Goal: Information Seeking & Learning: Learn about a topic

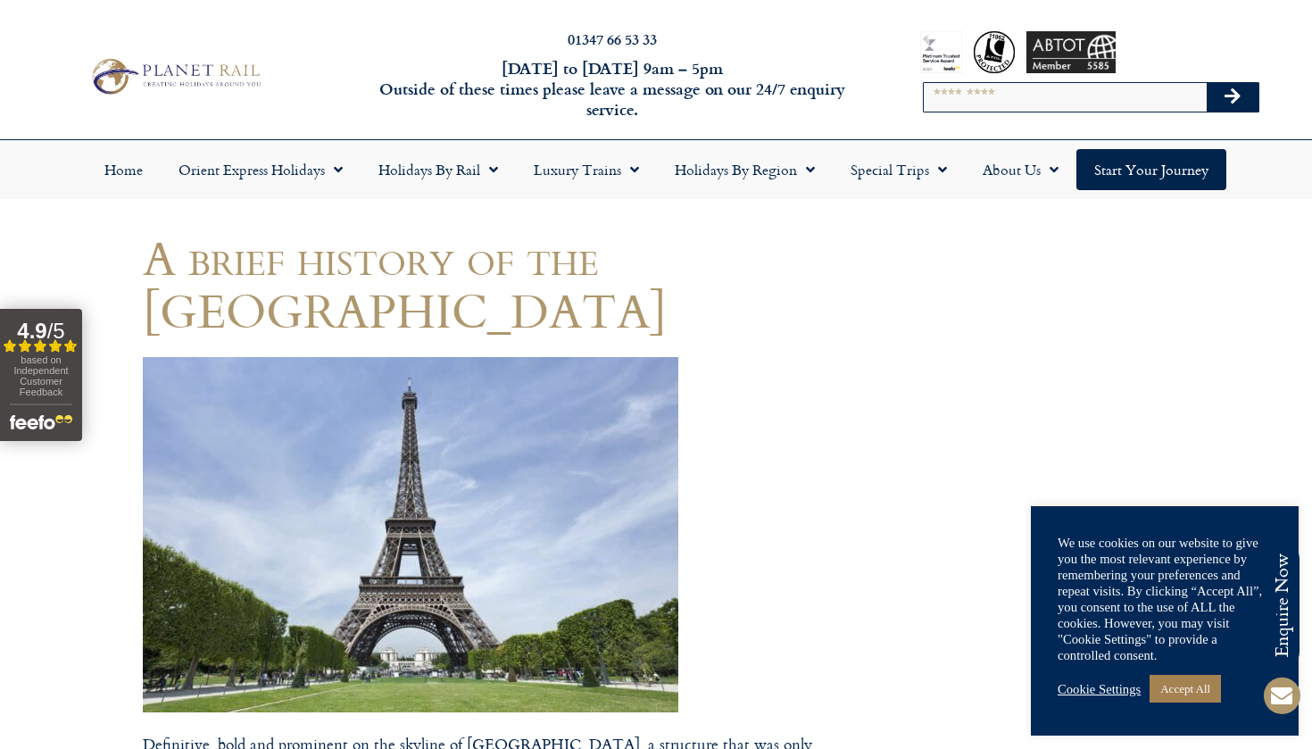
click at [581, 528] on img at bounding box center [411, 534] width 536 height 355
drag, startPoint x: 581, startPoint y: 528, endPoint x: 359, endPoint y: 623, distance: 242.0
click at [562, 532] on img at bounding box center [411, 534] width 536 height 355
